Goal: Use online tool/utility: Utilize a website feature to perform a specific function

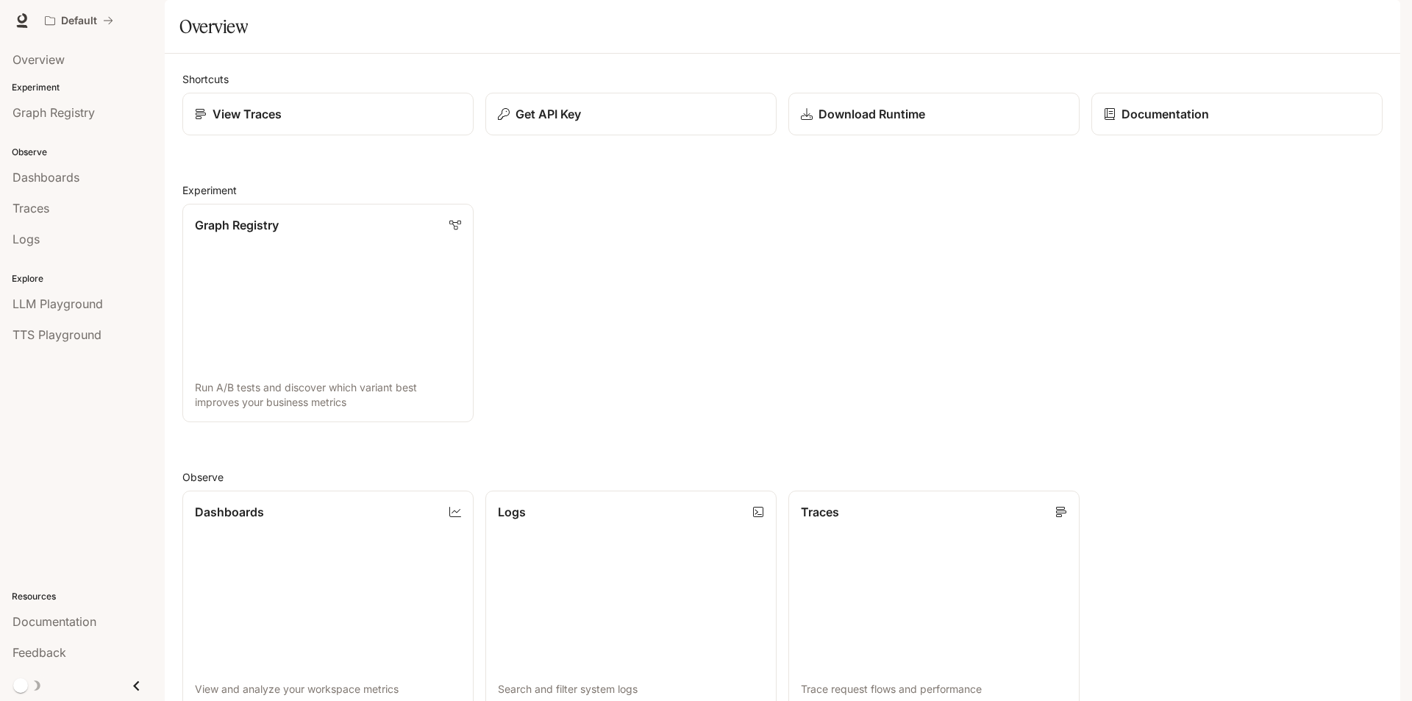
click at [1374, 17] on icon "button" at bounding box center [1380, 21] width 12 height 12
click at [1374, 17] on div at bounding box center [706, 350] width 1412 height 701
click at [230, 490] on link "Dashboards View and analyze your workspace metrics" at bounding box center [328, 600] width 294 height 221
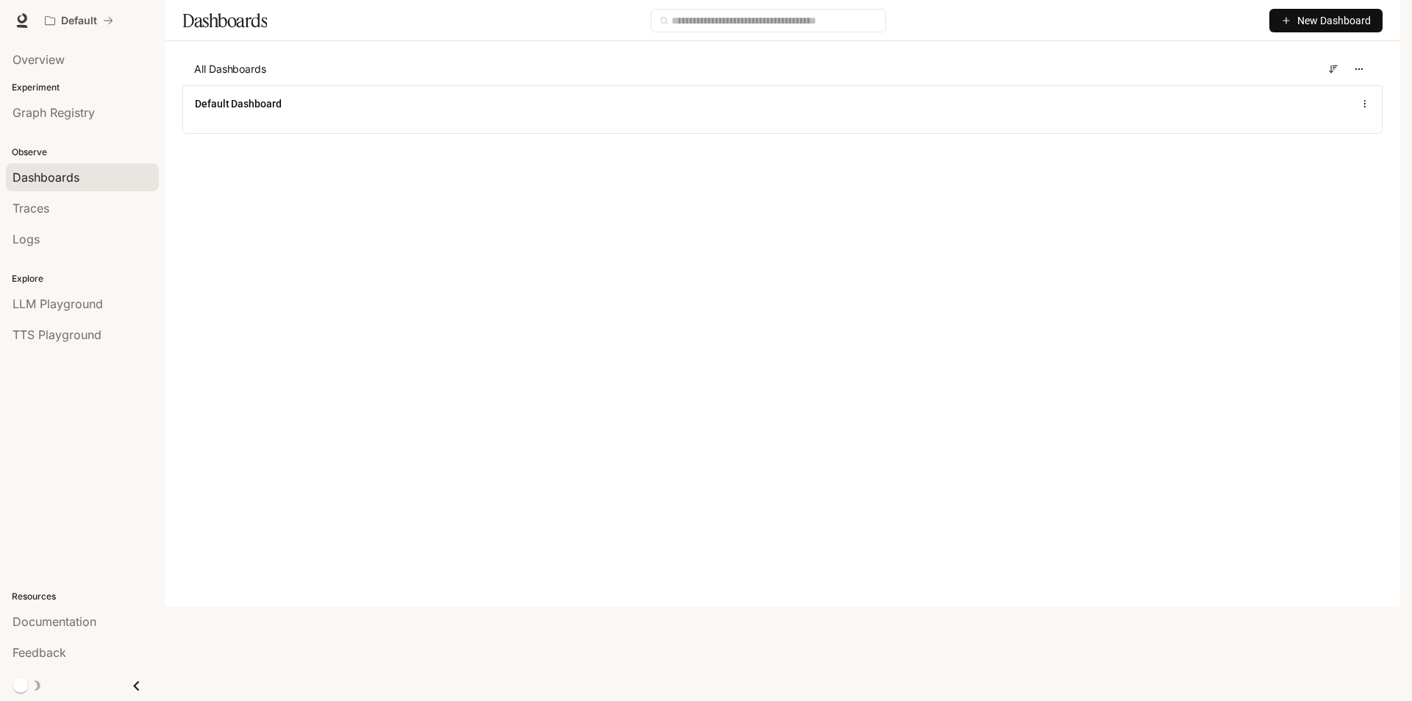
click at [1384, 10] on button "button" at bounding box center [1379, 20] width 29 height 29
click at [1241, 113] on span "Billing" at bounding box center [1287, 109] width 190 height 15
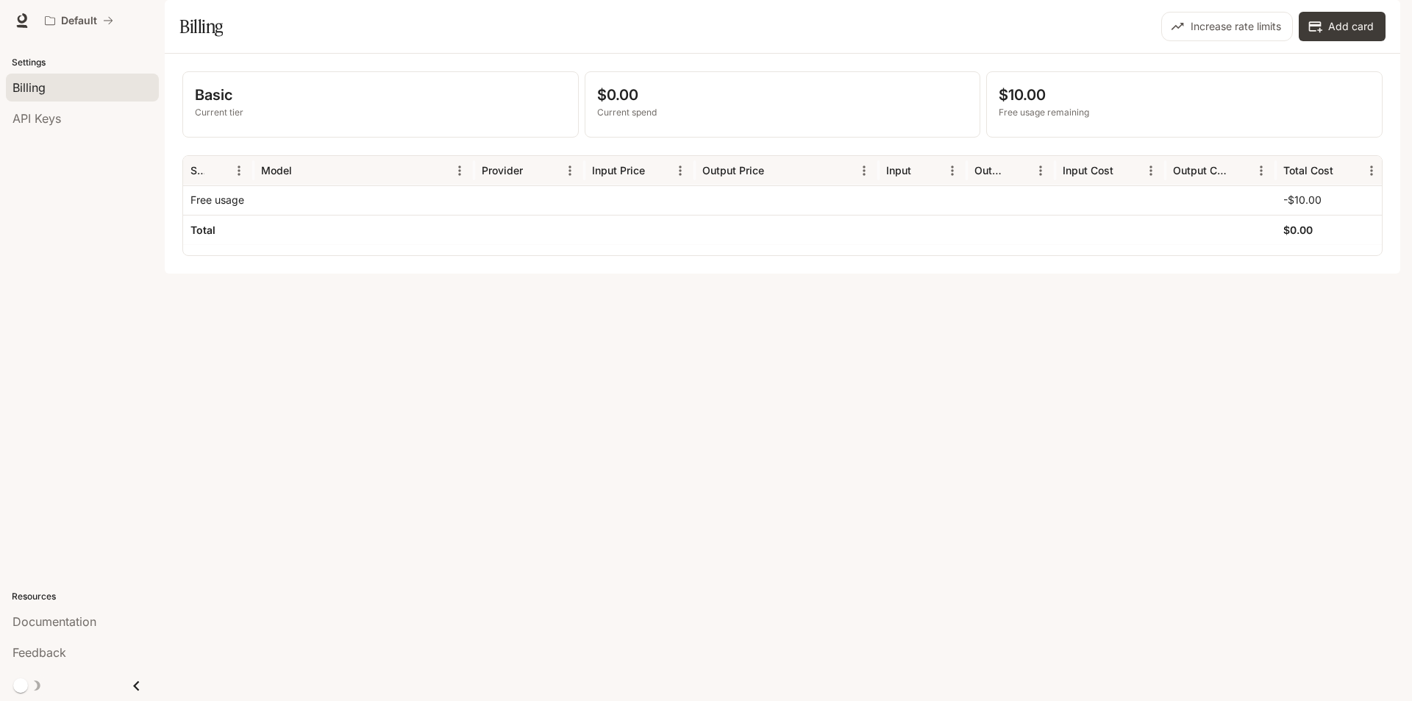
click at [1015, 106] on p "$10.00" at bounding box center [1184, 95] width 371 height 22
click at [637, 119] on p "Current spend" at bounding box center [782, 112] width 371 height 13
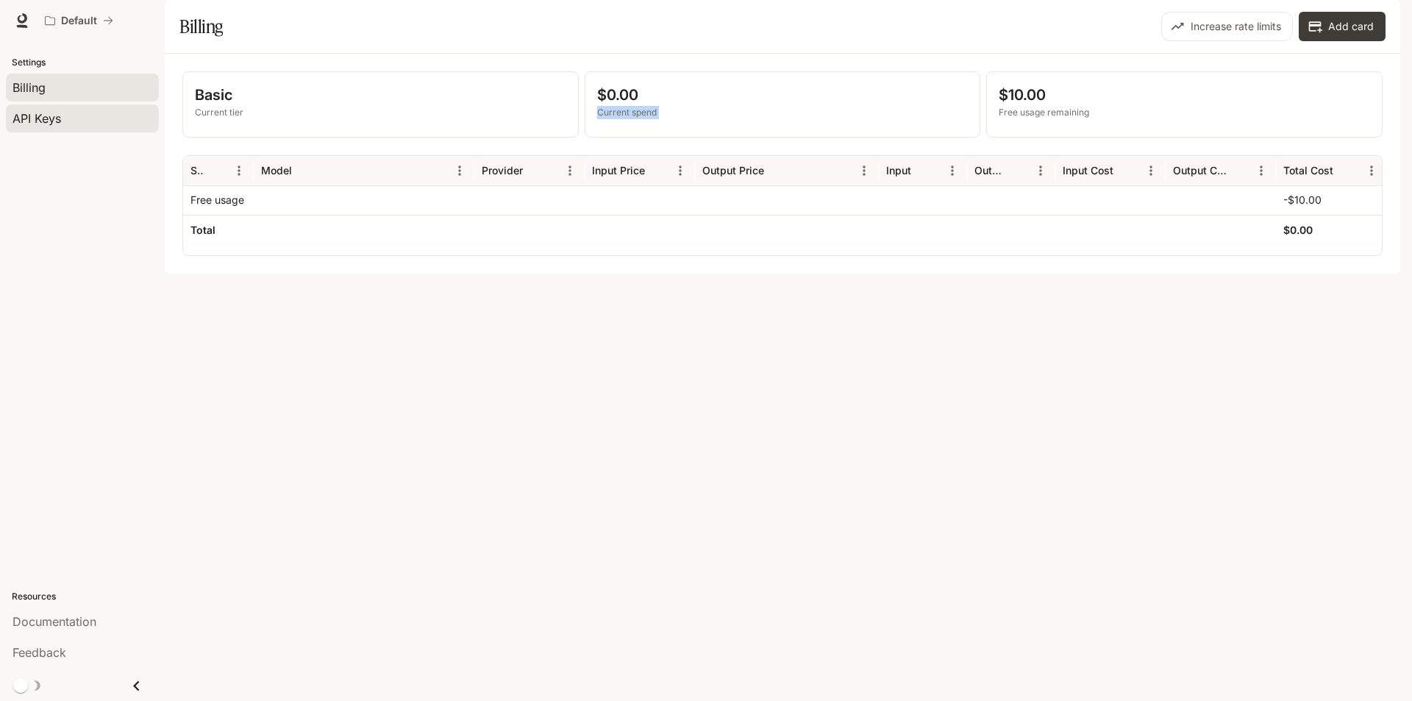
click at [79, 107] on link "API Keys" at bounding box center [82, 118] width 153 height 28
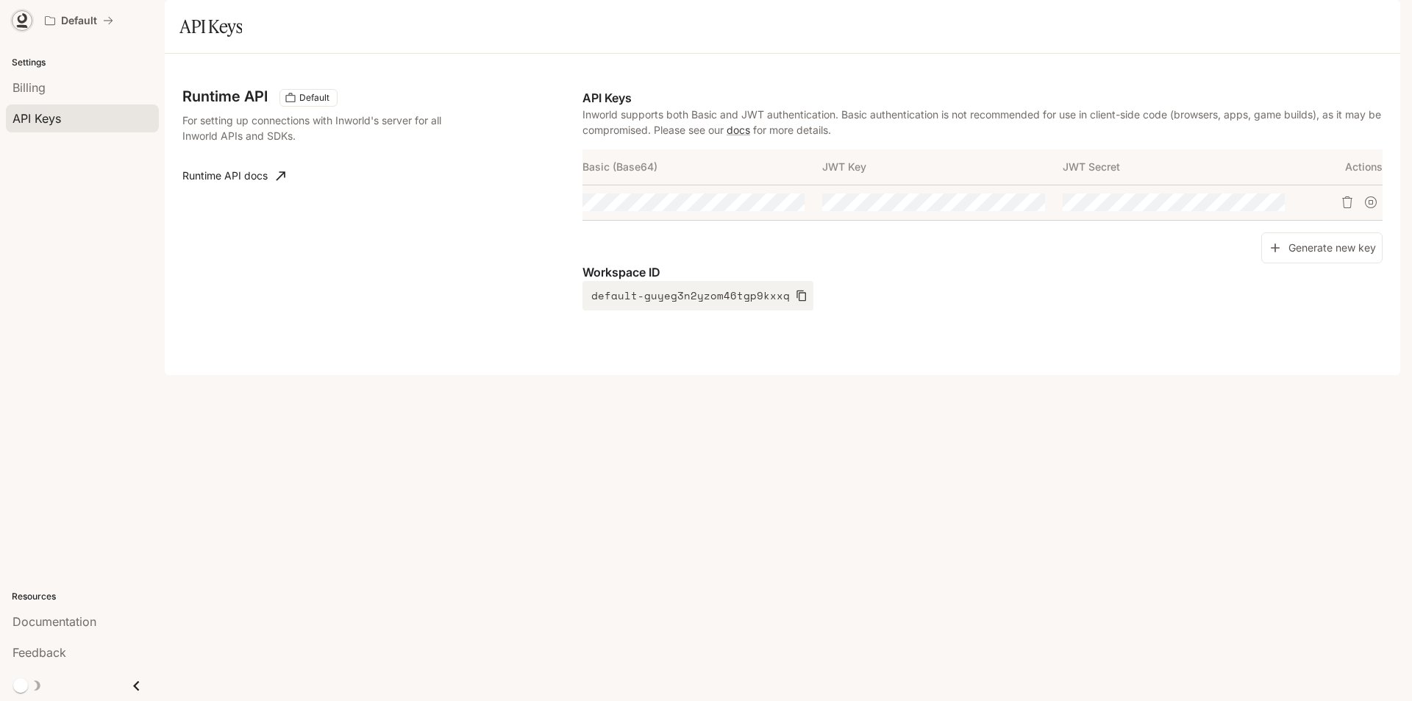
click at [27, 19] on icon at bounding box center [22, 20] width 15 height 15
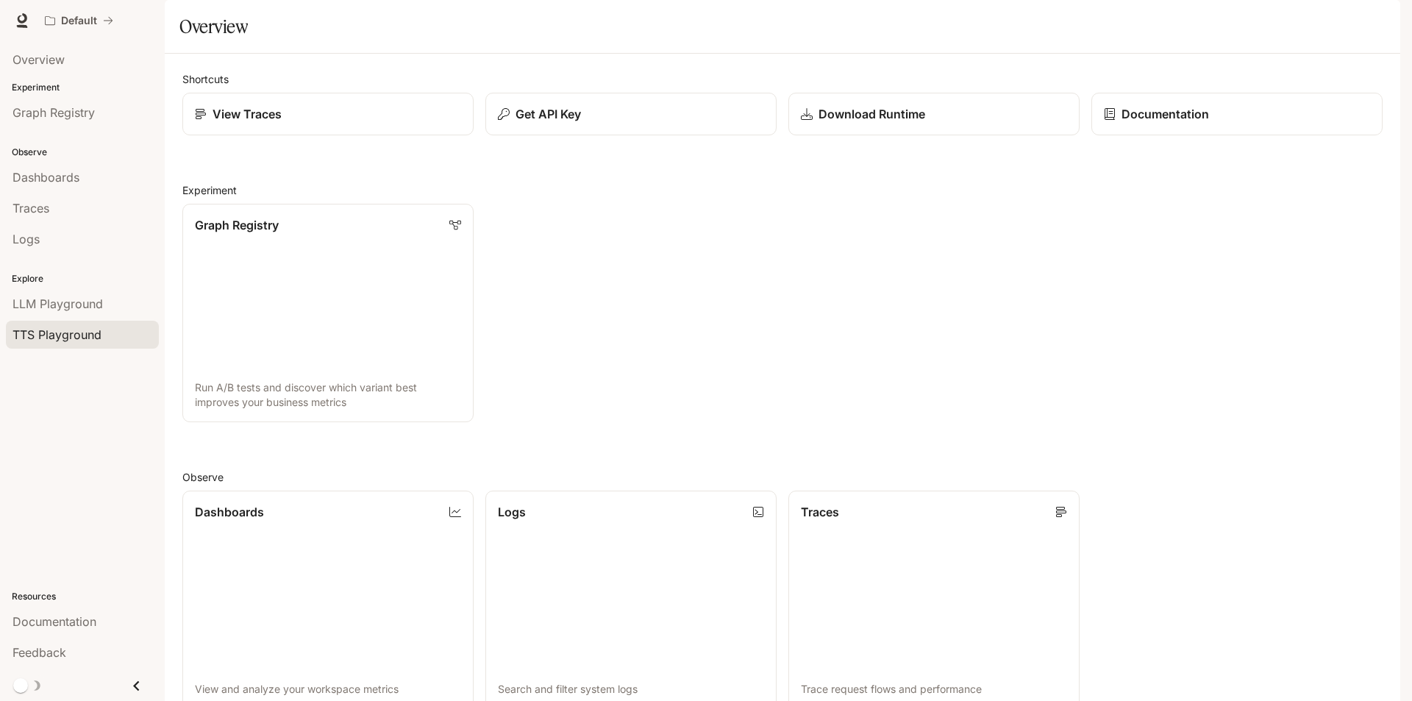
click at [76, 333] on span "TTS Playground" at bounding box center [57, 335] width 89 height 18
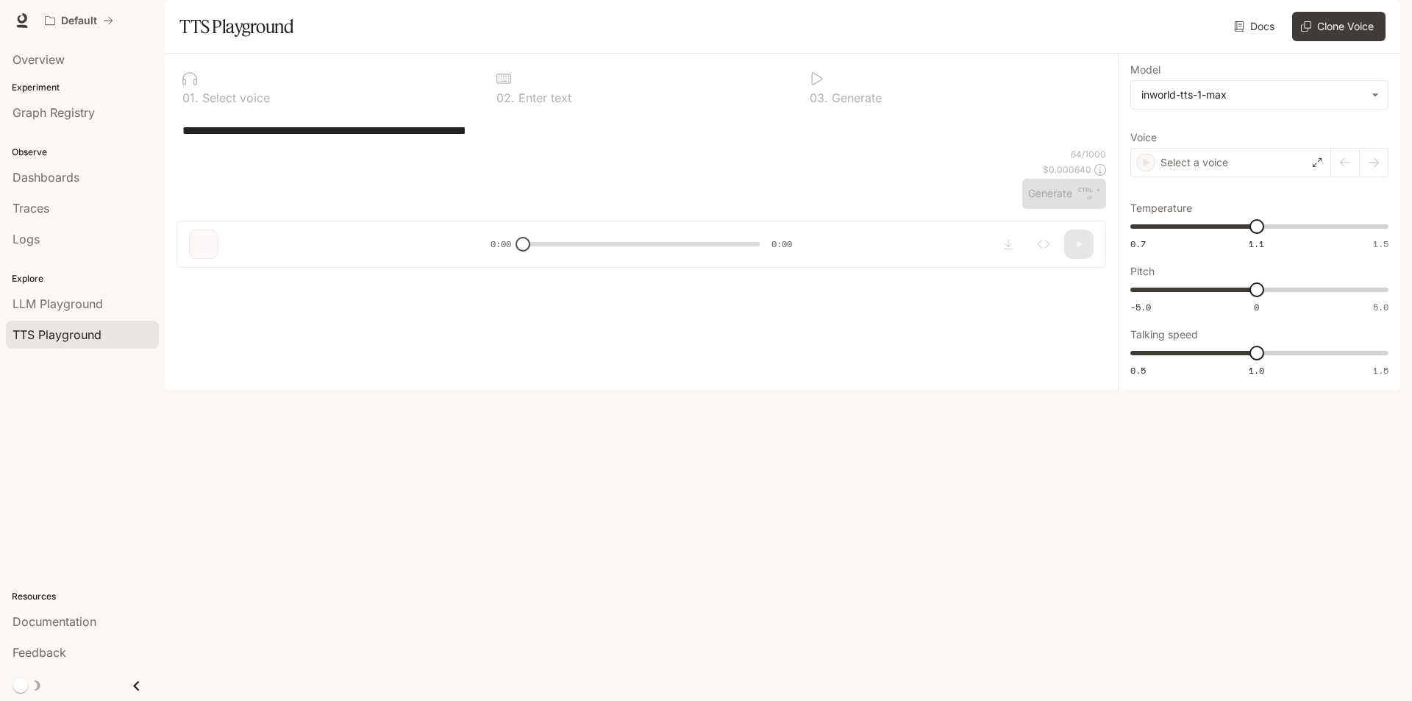
type textarea "**********"
type input "**********"
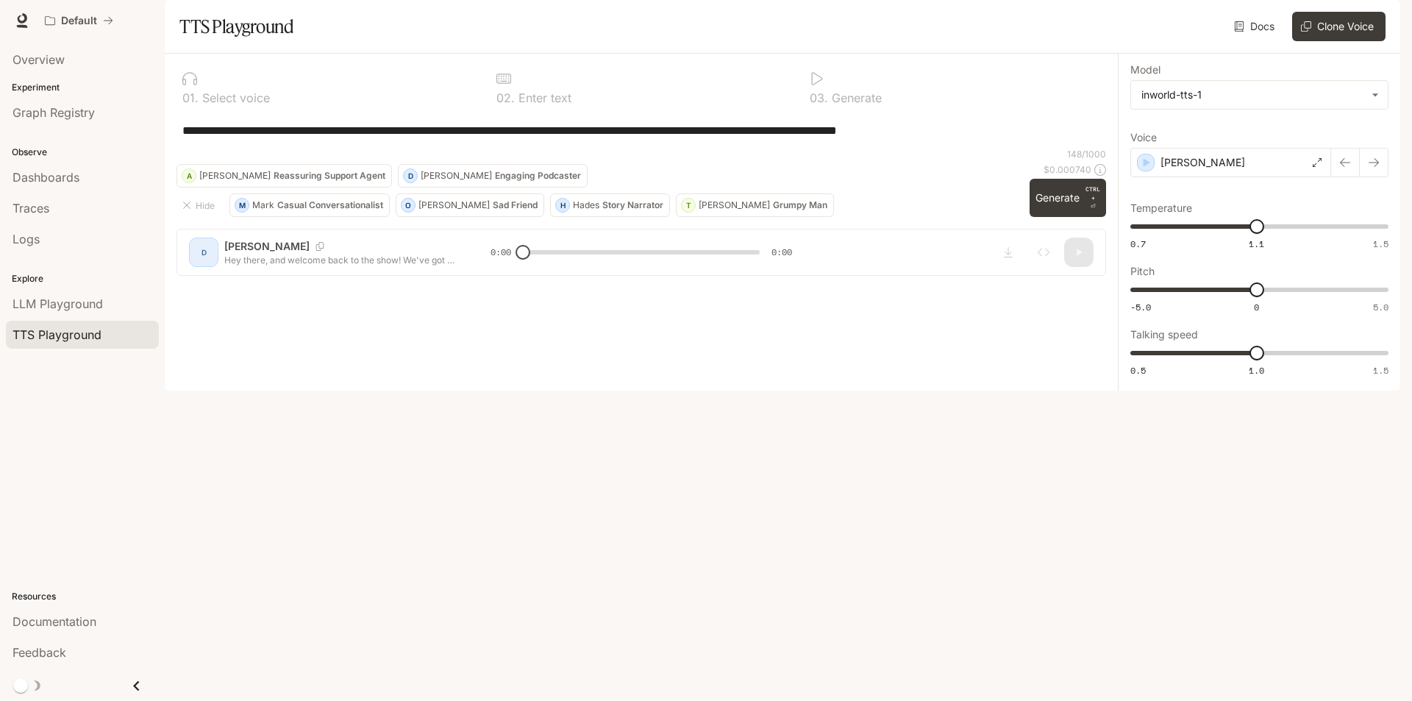
click at [1381, 13] on div "button" at bounding box center [1380, 20] width 21 height 21
click at [1381, 13] on div at bounding box center [706, 350] width 1412 height 701
click at [1360, 41] on button "Clone Voice" at bounding box center [1338, 26] width 93 height 29
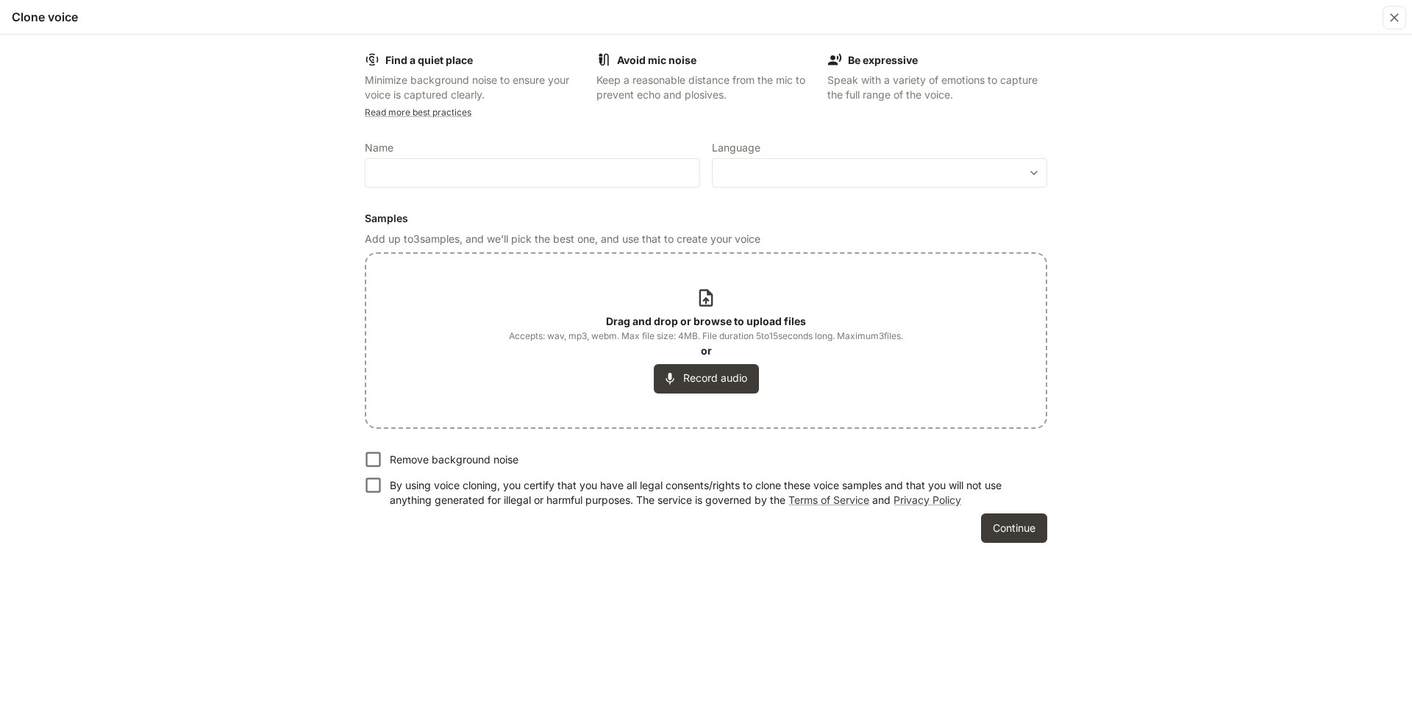
click at [864, 57] on b "Be expressive" at bounding box center [883, 60] width 70 height 13
click at [474, 457] on p "Remove background noise" at bounding box center [454, 459] width 129 height 15
